Goal: Information Seeking & Learning: Learn about a topic

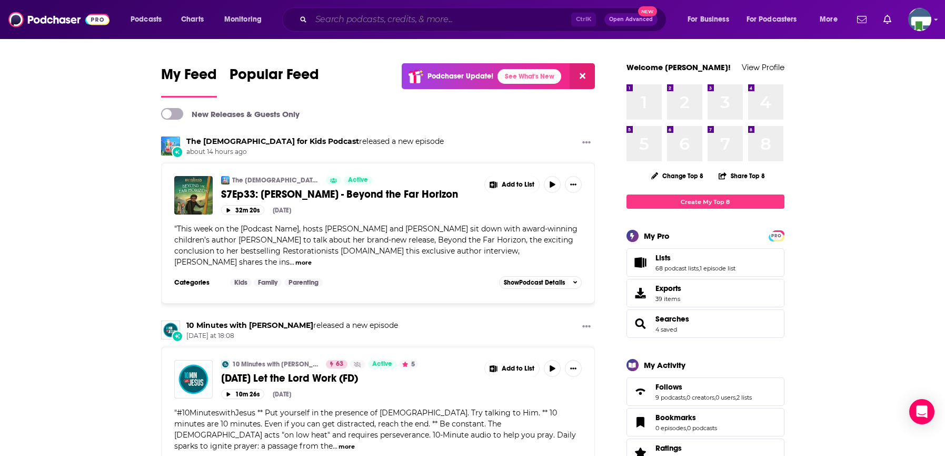
click at [413, 19] on input "Search podcasts, credits, & more..." at bounding box center [441, 19] width 260 height 17
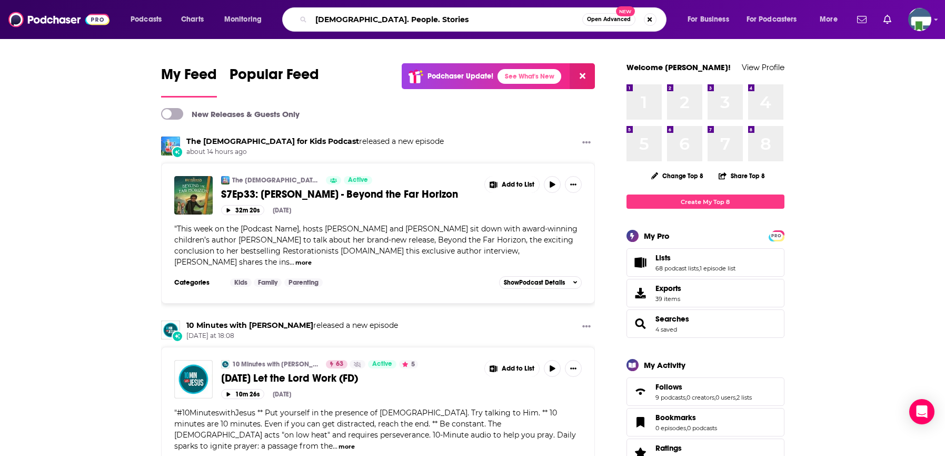
type input "God. People. Stories"
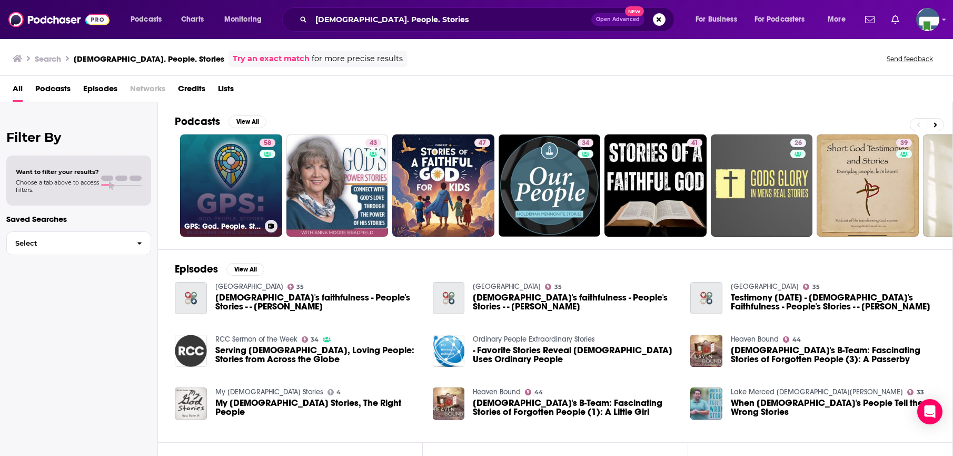
click at [229, 189] on link "58 GPS: God. People. Stories." at bounding box center [231, 185] width 102 height 102
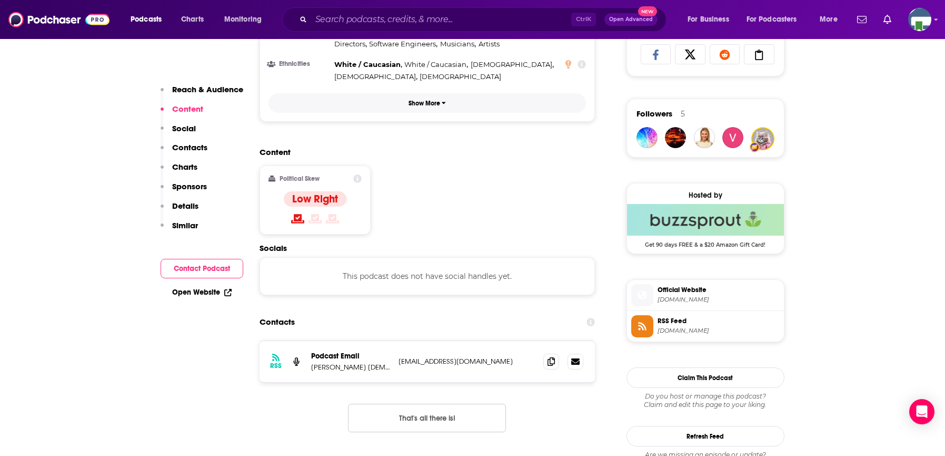
scroll to position [737, 0]
